Goal: Find specific page/section: Find specific page/section

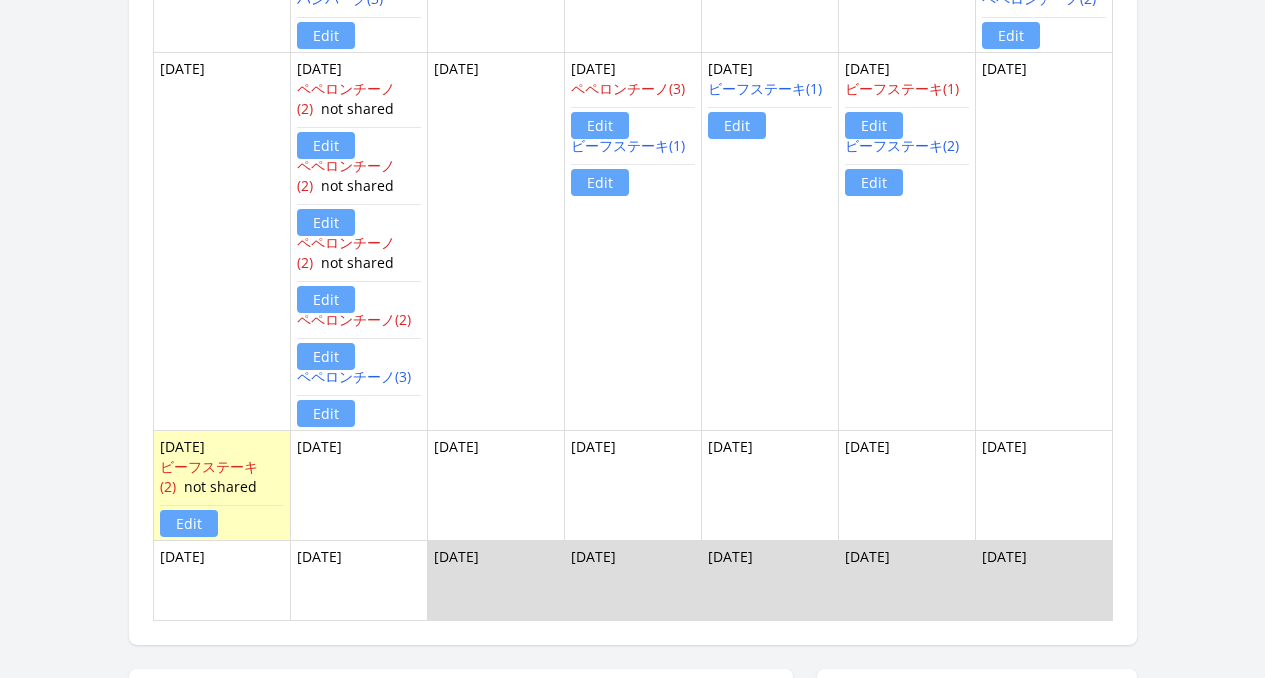
scroll to position [1929, 0]
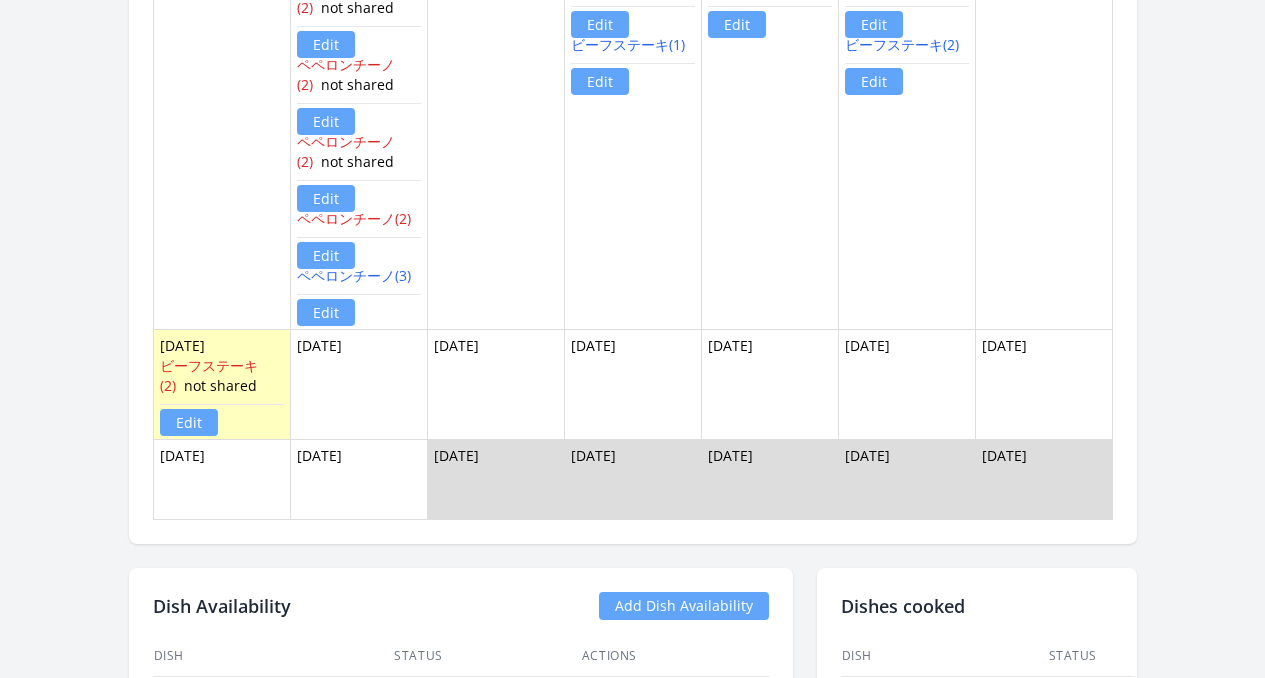
scroll to position [1763, 0]
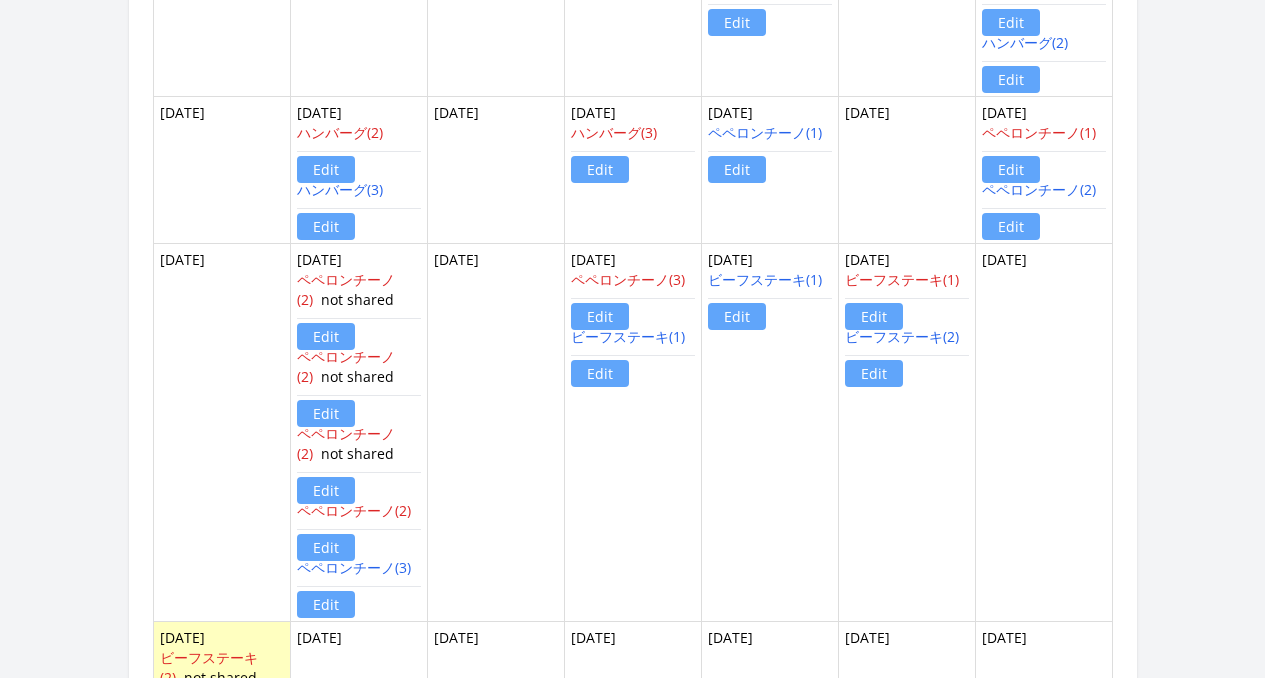
scroll to position [1519, 0]
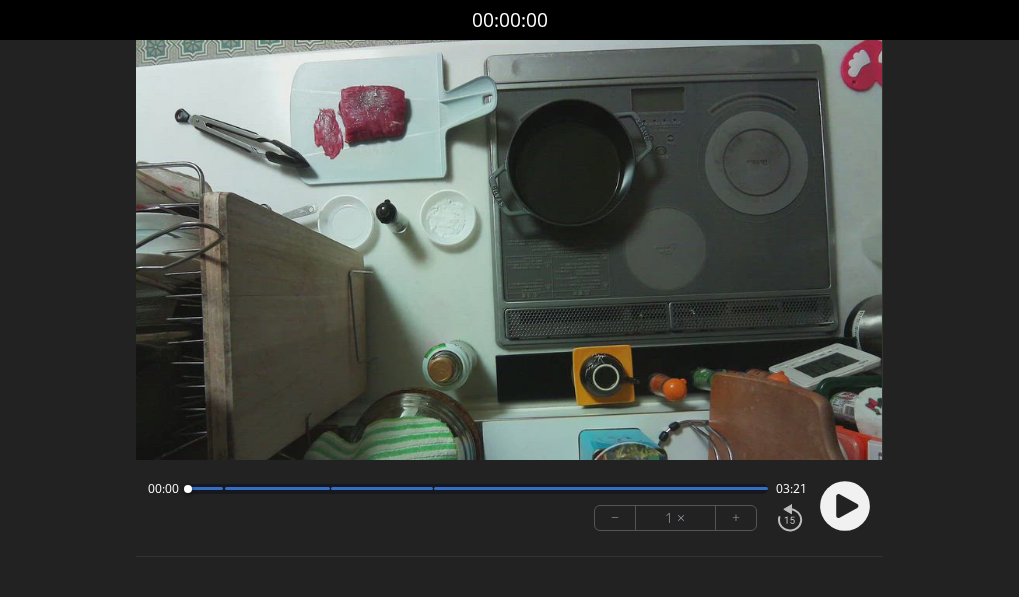
click at [852, 513] on circle at bounding box center [845, 506] width 50 height 50
drag, startPoint x: 509, startPoint y: 491, endPoint x: 57, endPoint y: 496, distance: 452.0
click at [57, 496] on div "Discard Recording? You will not be able to recover this once discarded. Cancel …" at bounding box center [509, 376] width 1019 height 753
click at [848, 508] on icon at bounding box center [849, 505] width 5 height 21
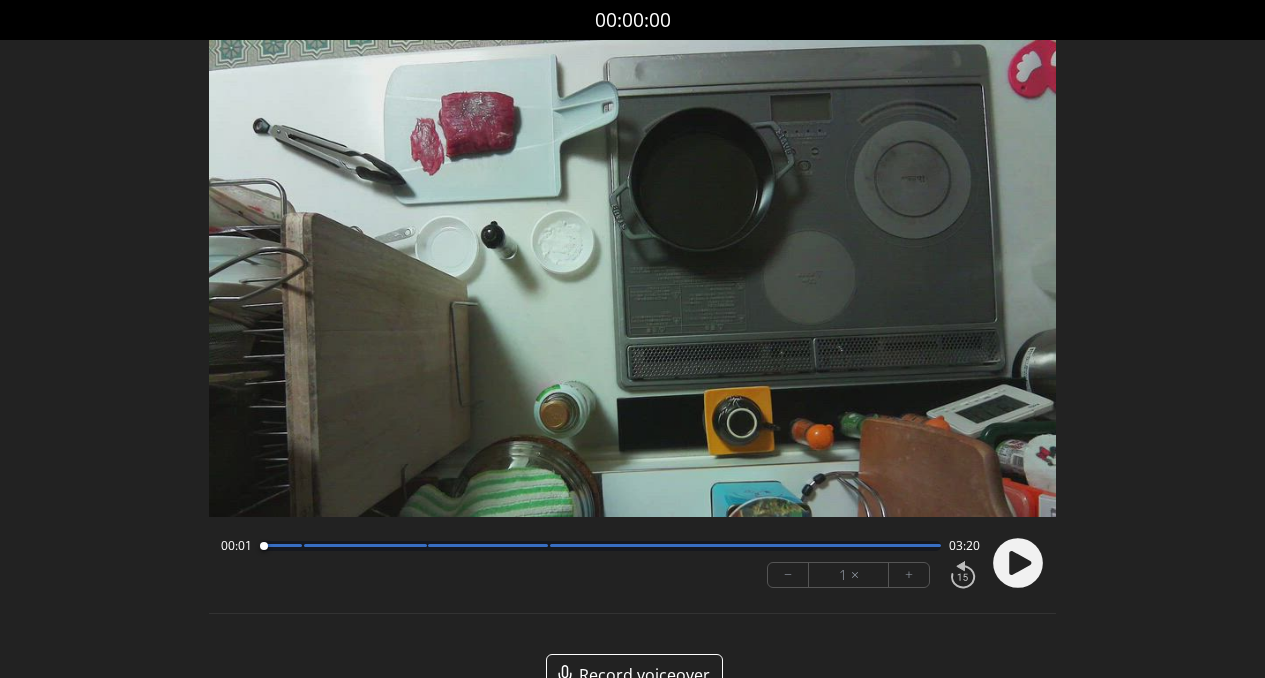
click at [1013, 573] on icon at bounding box center [1020, 563] width 22 height 24
click at [1015, 572] on icon at bounding box center [1012, 562] width 5 height 21
click at [1010, 570] on icon at bounding box center [1020, 563] width 22 height 24
click at [1010, 570] on icon at bounding box center [1012, 562] width 5 height 21
